Goal: Check status: Check status

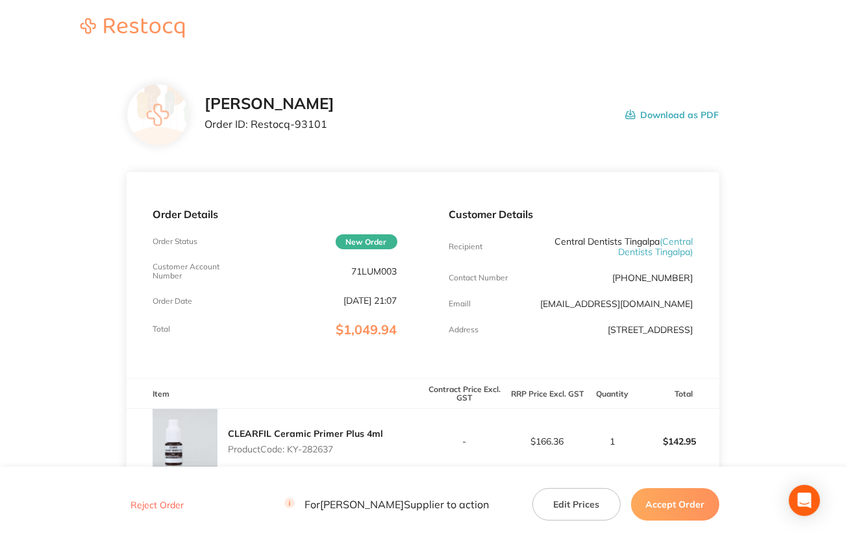
click at [378, 274] on p "71LUM003" at bounding box center [374, 271] width 45 height 10
drag, startPoint x: 551, startPoint y: 240, endPoint x: 655, endPoint y: 236, distance: 103.9
click at [655, 236] on p "Central Dentists Tingalpa ( Central Dentists Tingalpa )" at bounding box center [611, 246] width 163 height 21
copy p "Central Dentists Tingalpa"
drag, startPoint x: 251, startPoint y: 121, endPoint x: 369, endPoint y: 129, distance: 117.7
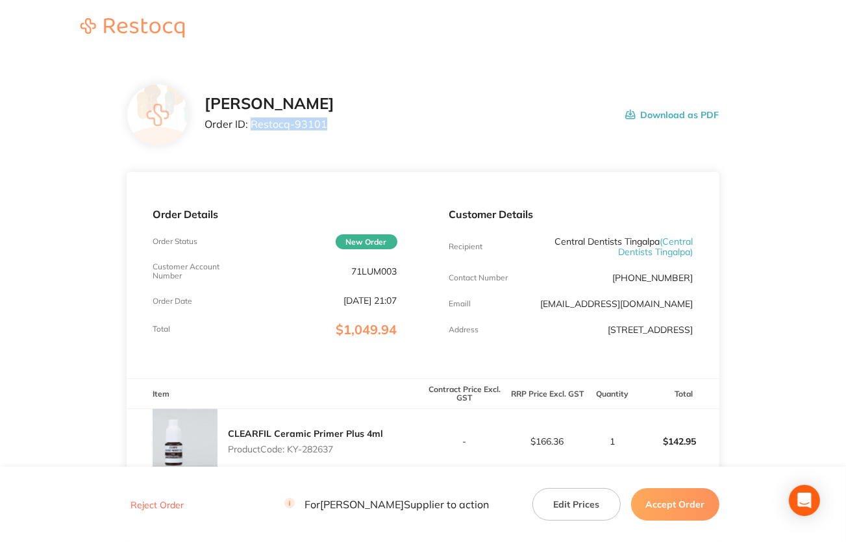
click at [369, 129] on div "[PERSON_NAME] Order ID: Restocq- 93101 Download as PDF" at bounding box center [461, 115] width 514 height 40
copy p "Restocq- 93101"
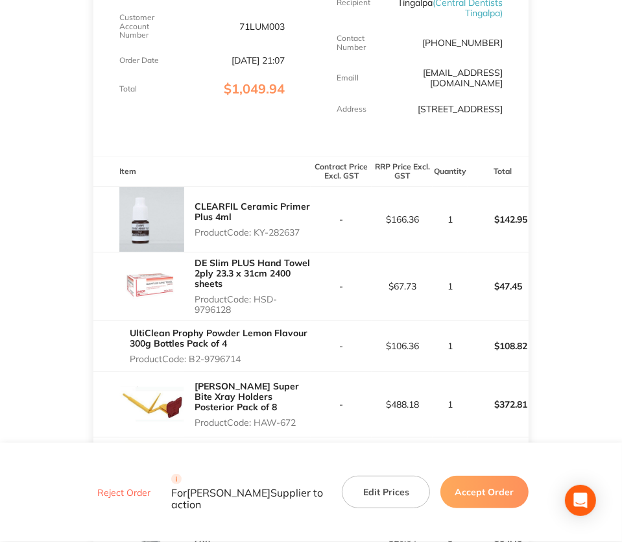
scroll to position [260, 0]
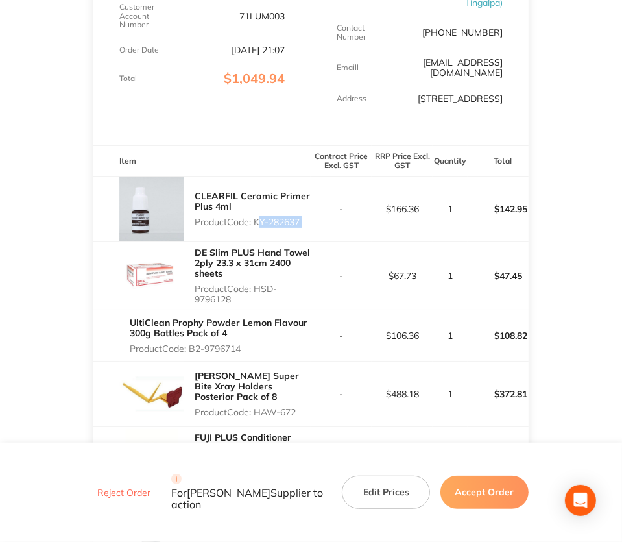
drag, startPoint x: 257, startPoint y: 220, endPoint x: 312, endPoint y: 223, distance: 54.6
click at [312, 223] on tr "CLEARFIL Ceramic Primer Plus 4ml Product Code: KY-282637 - $166.36 1 $142.95" at bounding box center [311, 209] width 436 height 66
copy p "KY-282637"
click at [82, 241] on main "[PERSON_NAME] Order ID: Restocq- 93101 Download as PDF Order Details Order Stat…" at bounding box center [311, 377] width 622 height 1159
drag, startPoint x: 256, startPoint y: 288, endPoint x: 267, endPoint y: 302, distance: 18.5
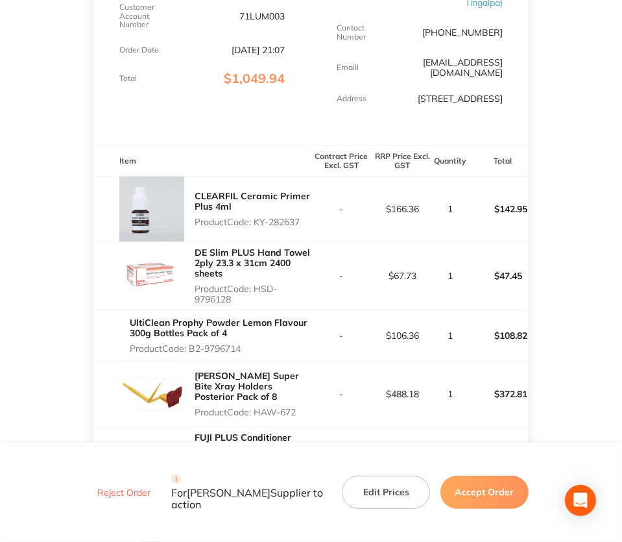
click at [267, 302] on p "Product Code: HSD-9796128" at bounding box center [253, 294] width 117 height 21
copy p "HSD-9796128"
drag, startPoint x: 85, startPoint y: 289, endPoint x: 105, endPoint y: 304, distance: 25.4
click at [85, 289] on main "[PERSON_NAME] Order ID: Restocq- 93101 Download as PDF Order Details Order Stat…" at bounding box center [311, 377] width 622 height 1159
drag, startPoint x: 191, startPoint y: 350, endPoint x: 262, endPoint y: 354, distance: 70.9
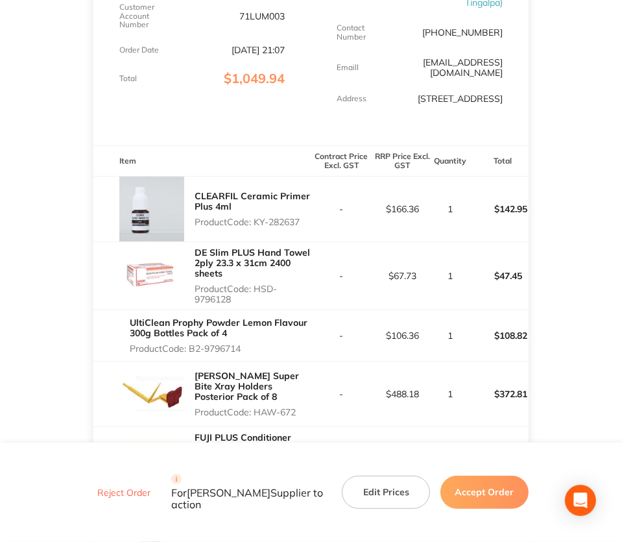
click at [262, 354] on div "UltiClean Prophy Powder Lemon Flavour 300g Bottles Pack of 4 Product Code: B2-9…" at bounding box center [221, 335] width 182 height 47
copy p "B2-9796714"
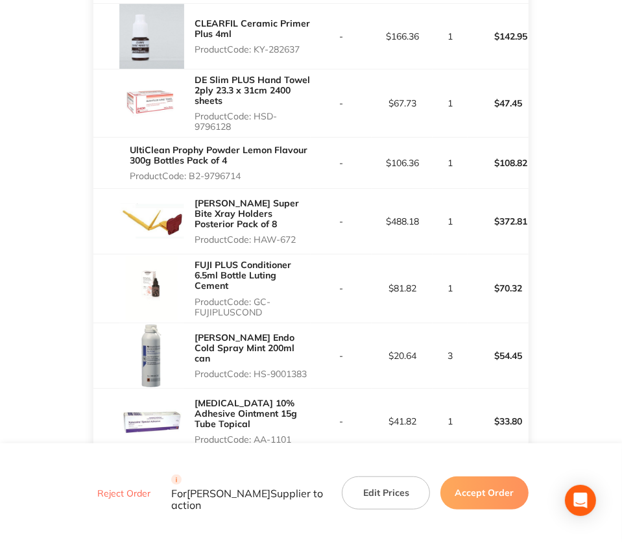
scroll to position [454, 0]
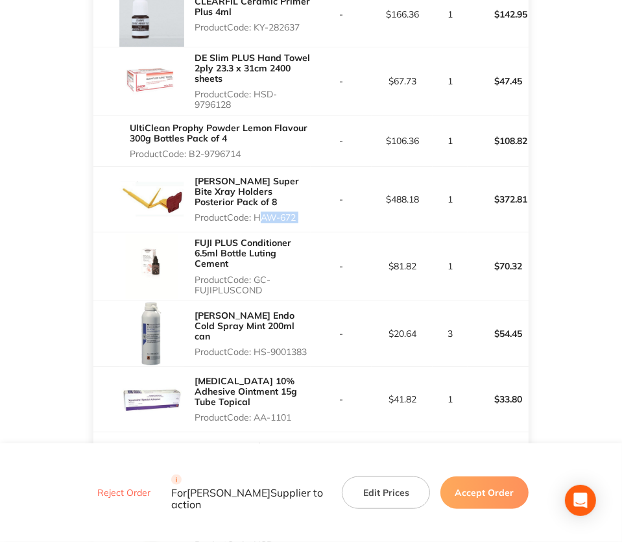
drag, startPoint x: 256, startPoint y: 219, endPoint x: 317, endPoint y: 220, distance: 61.0
click at [317, 220] on tr "[PERSON_NAME] Super Bite Xray Holders Posterior Pack of 8 Product Code: HAW-672…" at bounding box center [311, 200] width 436 height 66
copy p "HAW-672"
drag, startPoint x: 257, startPoint y: 277, endPoint x: 272, endPoint y: 291, distance: 20.2
click at [272, 291] on p "Product Code: GC-FUJIPLUSCOND" at bounding box center [253, 285] width 117 height 21
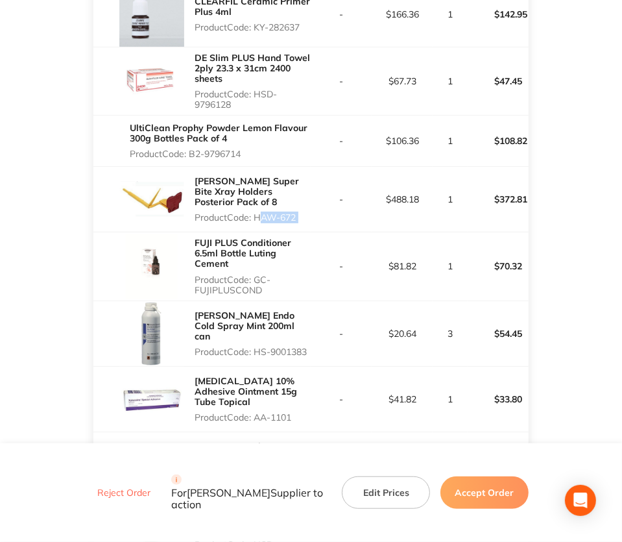
copy p "GC-FUJIPLUSCOND"
drag, startPoint x: 317, startPoint y: 220, endPoint x: 256, endPoint y: 219, distance: 61.0
click at [256, 219] on tr "[PERSON_NAME] Super Bite Xray Holders Posterior Pack of 8 Product Code: HAW-672…" at bounding box center [311, 200] width 436 height 66
copy p "HAW-672"
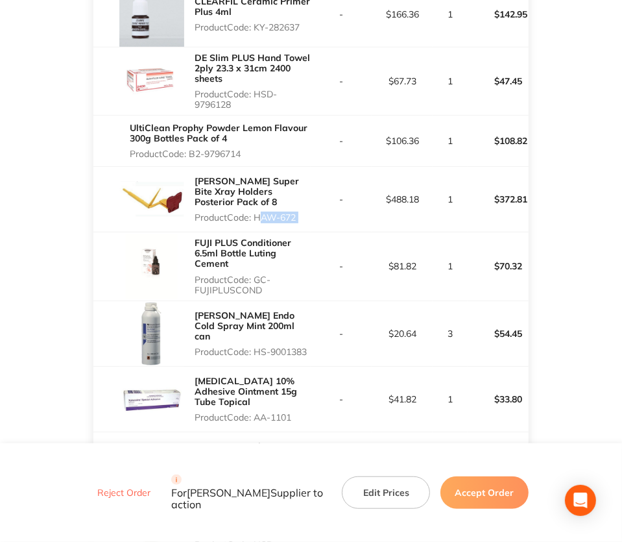
drag, startPoint x: 256, startPoint y: 278, endPoint x: 267, endPoint y: 291, distance: 17.0
click at [267, 291] on p "Product Code: GC-FUJIPLUSCOND" at bounding box center [253, 285] width 117 height 21
copy p "GC-FUJIPLUSCOND"
drag, startPoint x: 257, startPoint y: 346, endPoint x: 308, endPoint y: 350, distance: 51.4
click at [308, 350] on p "Product Code: HS-9001383" at bounding box center [253, 352] width 117 height 10
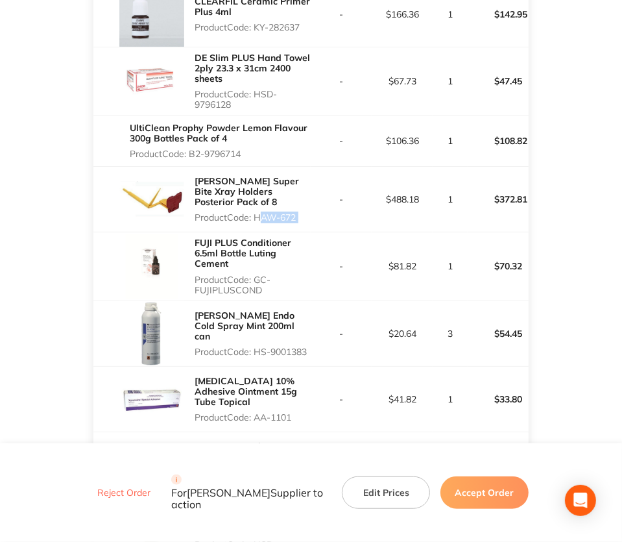
drag, startPoint x: 256, startPoint y: 412, endPoint x: 299, endPoint y: 413, distance: 42.9
click at [299, 413] on p "Product Code: AA-1101" at bounding box center [253, 417] width 117 height 10
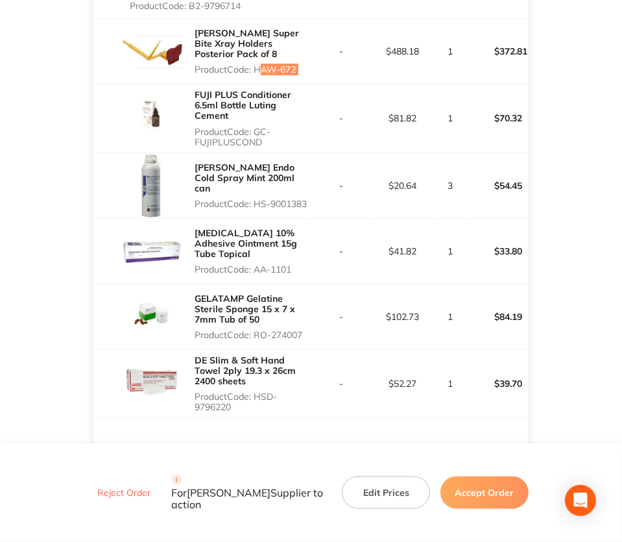
scroll to position [649, 0]
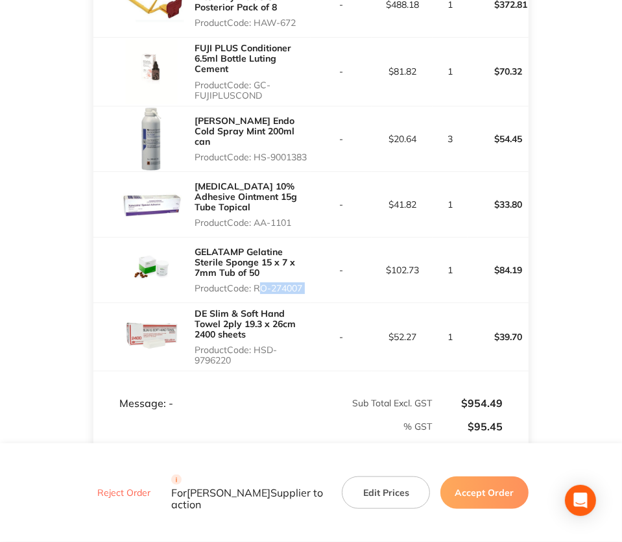
drag, startPoint x: 256, startPoint y: 288, endPoint x: 312, endPoint y: 286, distance: 56.5
click at [312, 286] on tr "GELATAMP Gelatine Sterile Sponge 15 x 7 x 7mm Tub of 50 Product Code: RO-274007…" at bounding box center [311, 270] width 436 height 66
drag, startPoint x: 256, startPoint y: 349, endPoint x: 264, endPoint y: 360, distance: 13.7
click at [264, 360] on p "Product Code: HSD-9796220" at bounding box center [253, 355] width 117 height 21
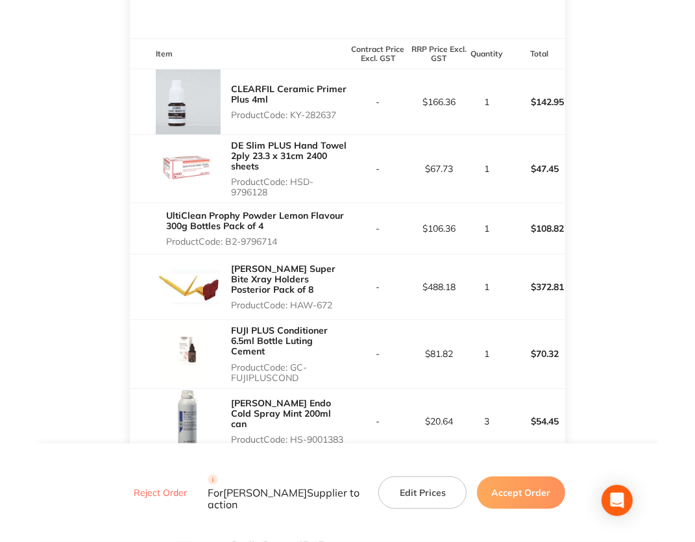
scroll to position [389, 0]
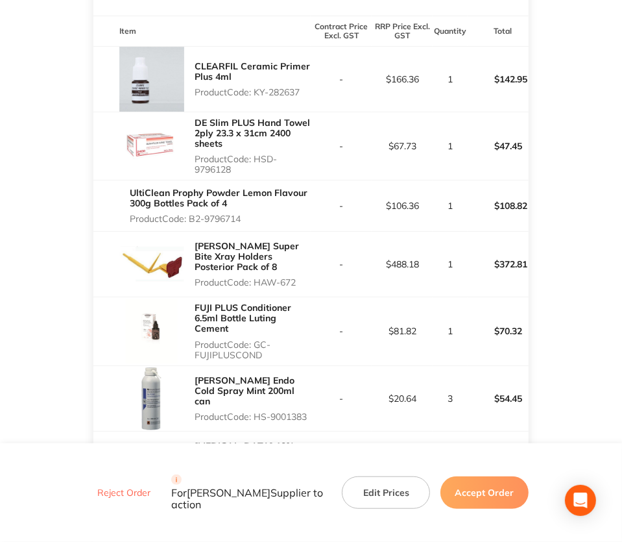
drag, startPoint x: 257, startPoint y: 345, endPoint x: 264, endPoint y: 352, distance: 10.1
click at [264, 352] on p "Product Code: GC-FUJIPLUSCOND" at bounding box center [253, 349] width 117 height 21
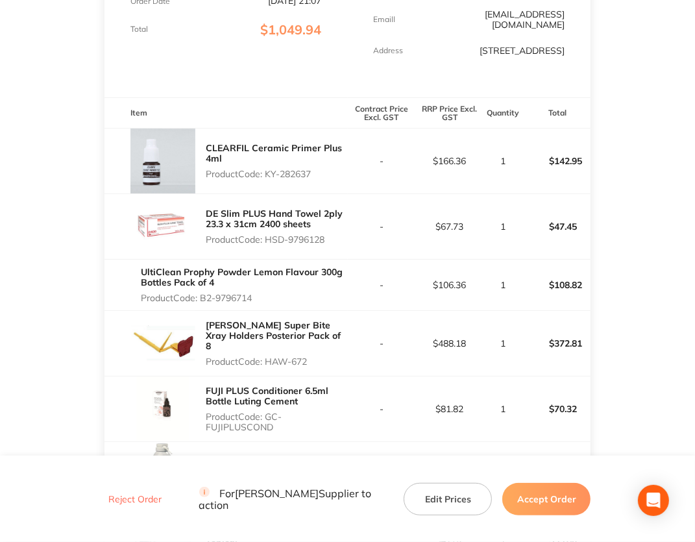
scroll to position [260, 0]
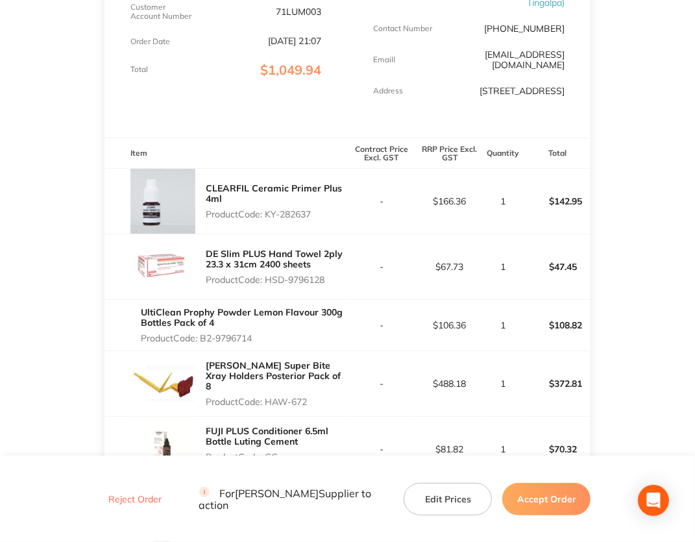
drag, startPoint x: 267, startPoint y: 204, endPoint x: 316, endPoint y: 205, distance: 48.7
click at [316, 209] on p "Product Code: KY-282637" at bounding box center [277, 214] width 142 height 10
drag, startPoint x: 267, startPoint y: 269, endPoint x: 338, endPoint y: 272, distance: 70.8
click at [338, 275] on p "Product Code: HSD-9796128" at bounding box center [277, 280] width 142 height 10
drag, startPoint x: 204, startPoint y: 328, endPoint x: 267, endPoint y: 326, distance: 63.6
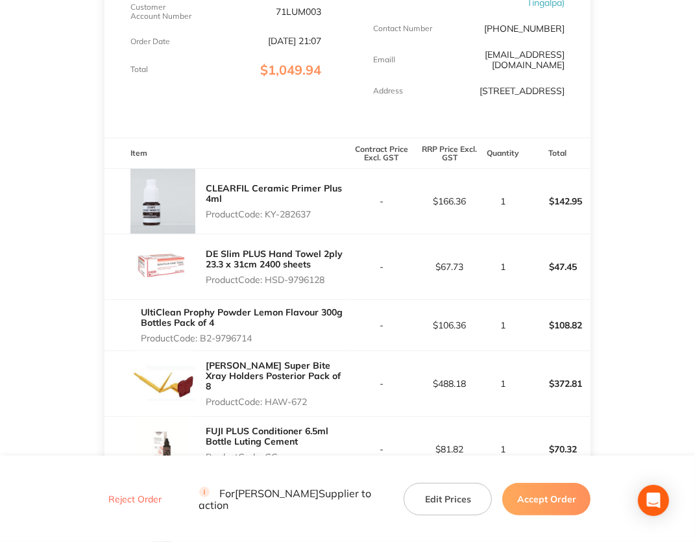
click at [267, 333] on p "Product Code: B2-9796714" at bounding box center [244, 338] width 207 height 10
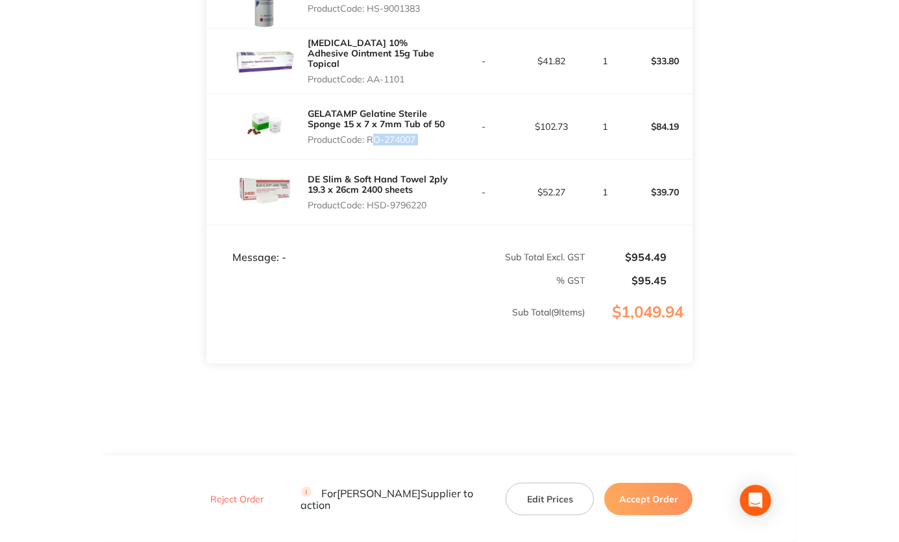
scroll to position [767, 0]
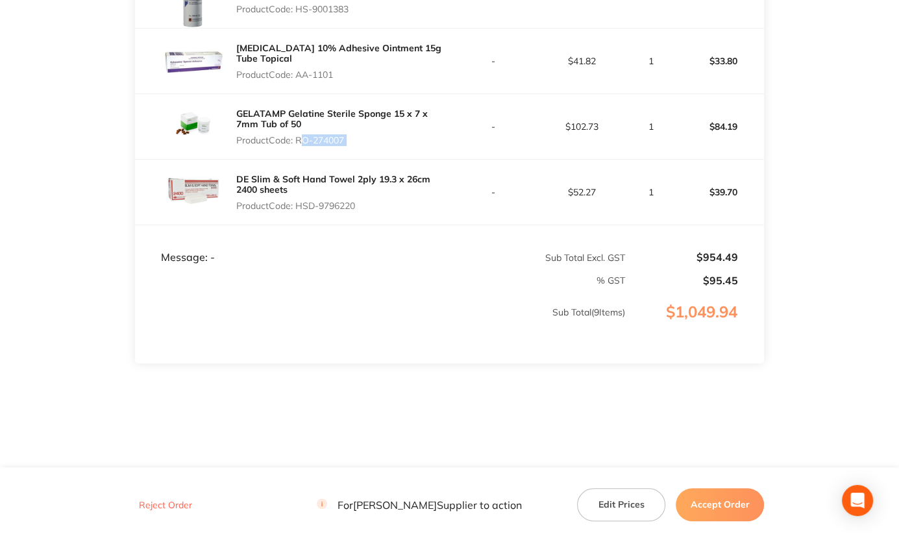
click at [179, 502] on button "Reject Order" at bounding box center [165, 505] width 61 height 12
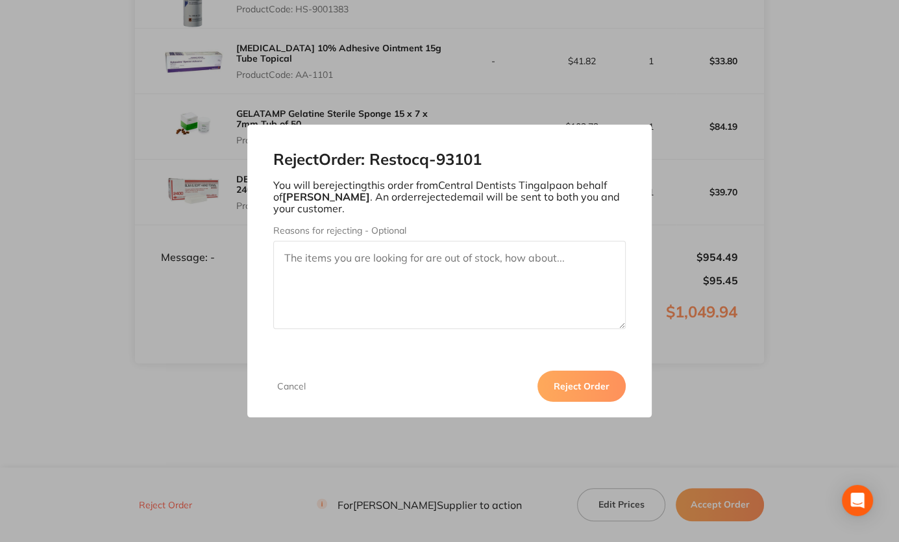
click at [570, 389] on button "Reject Order" at bounding box center [581, 386] width 88 height 31
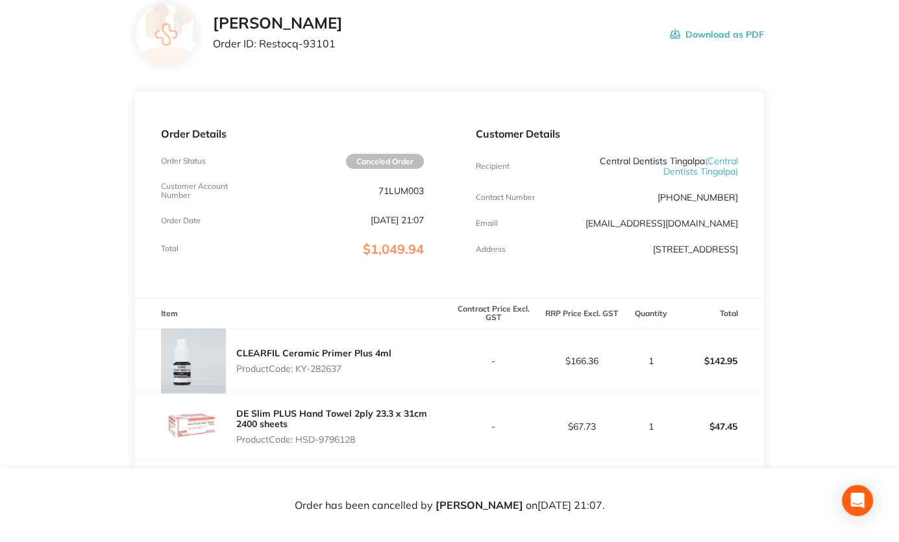
scroll to position [0, 0]
